Goal: Task Accomplishment & Management: Use online tool/utility

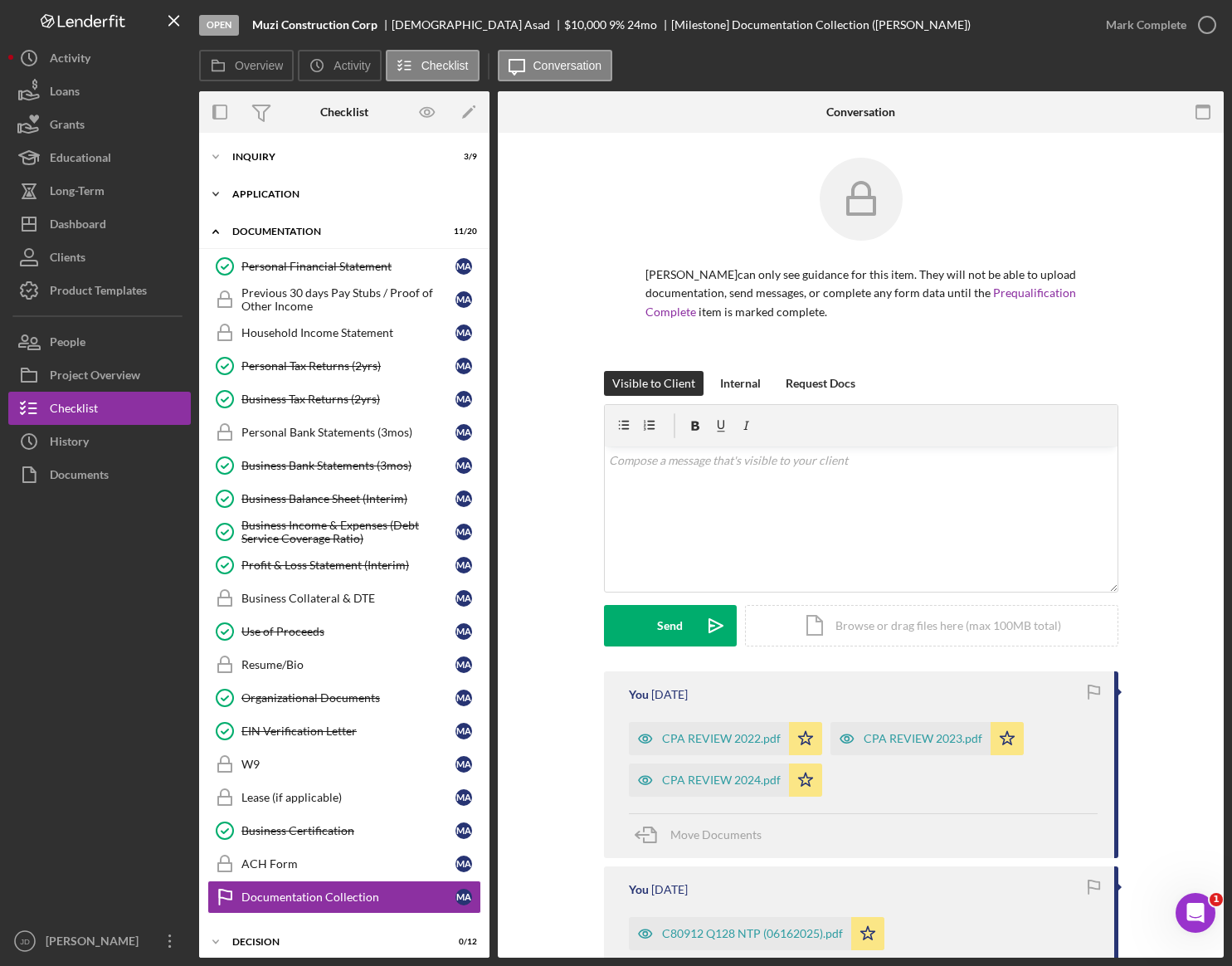
click at [219, 193] on icon "Icon/Expander" at bounding box center [216, 194] width 33 height 33
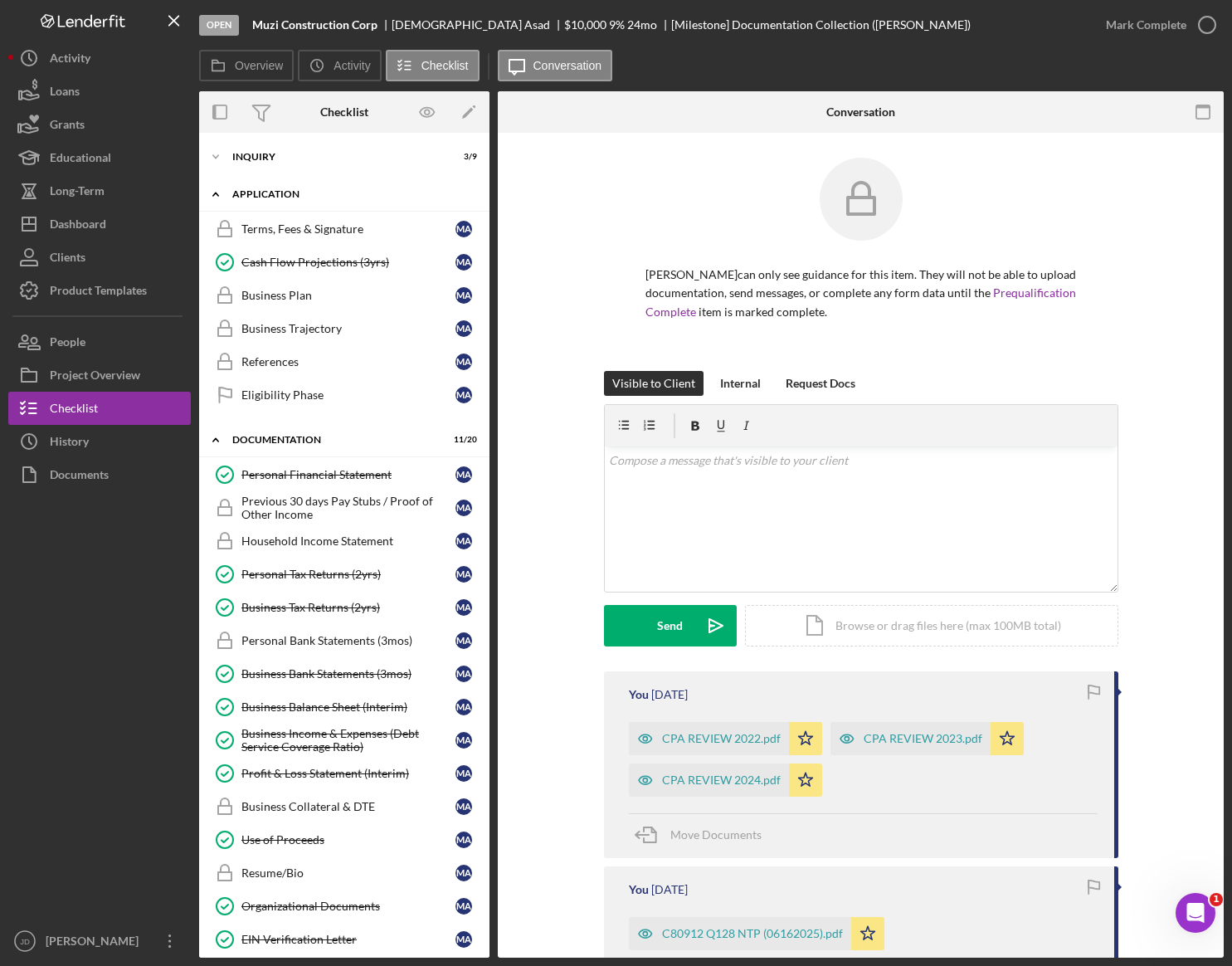
click at [219, 192] on icon "Icon/Expander" at bounding box center [216, 194] width 33 height 33
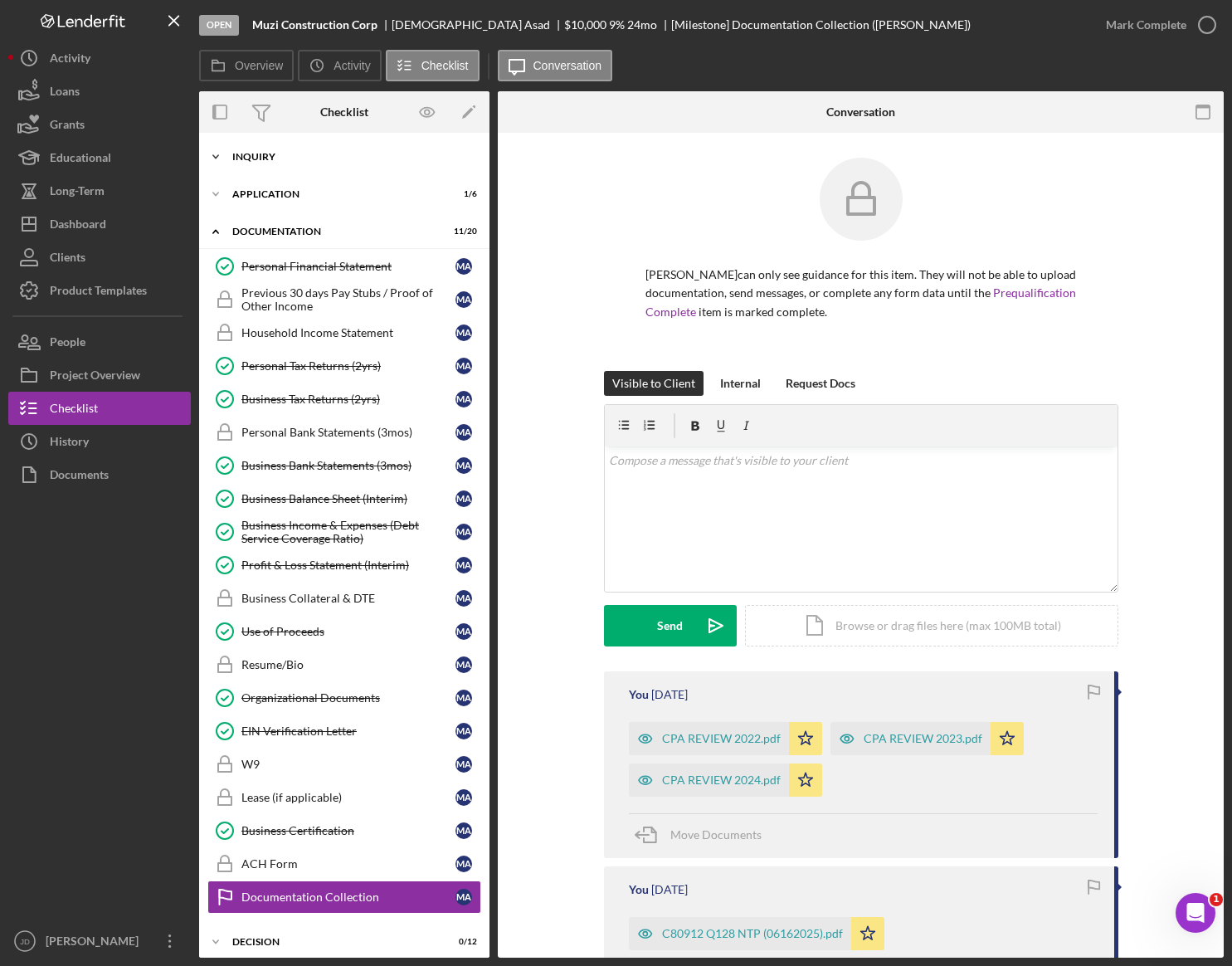
click at [220, 153] on icon "Icon/Expander" at bounding box center [216, 156] width 33 height 33
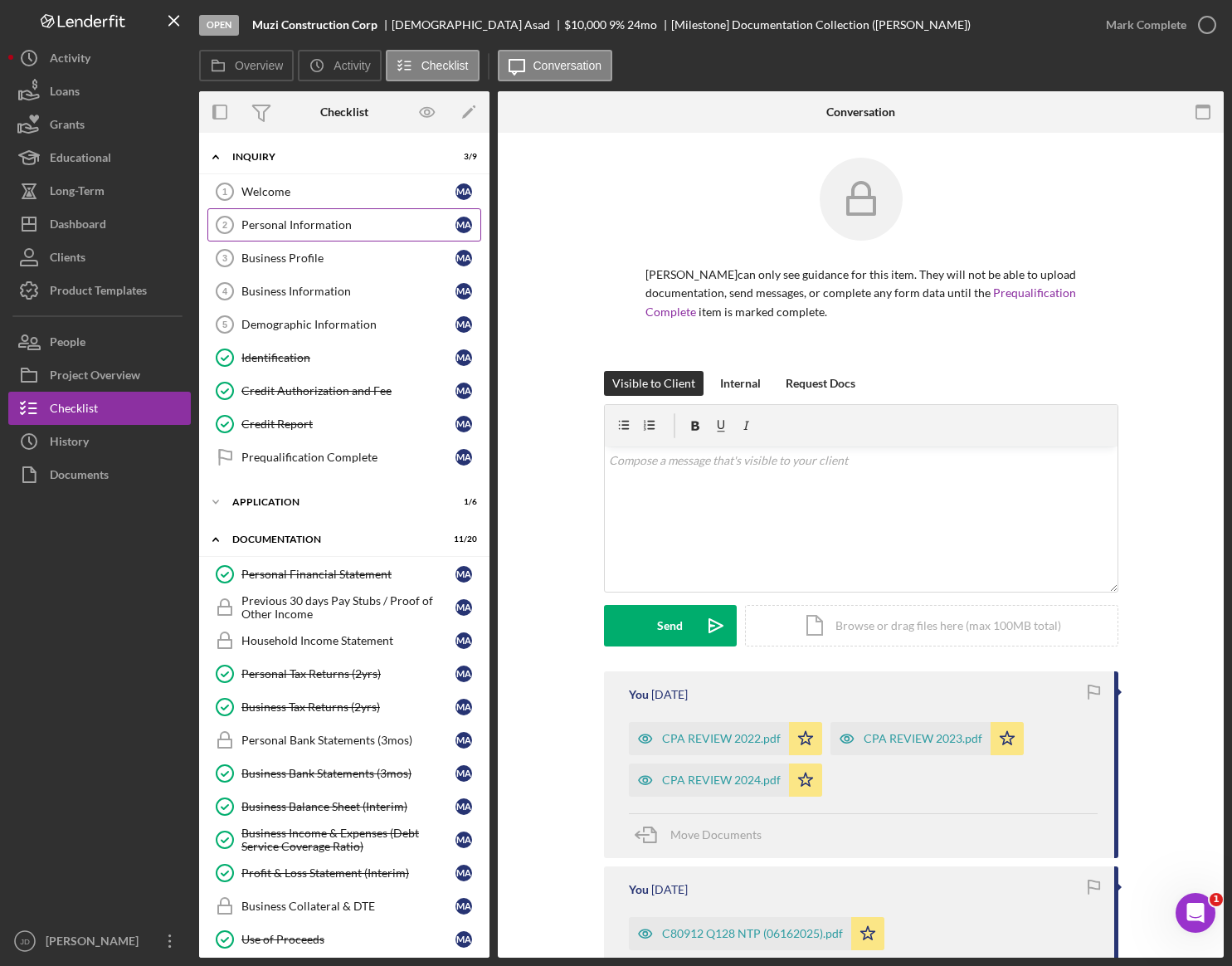
click at [289, 228] on div "Personal Information" at bounding box center [348, 225] width 214 height 13
